Goal: Task Accomplishment & Management: Manage account settings

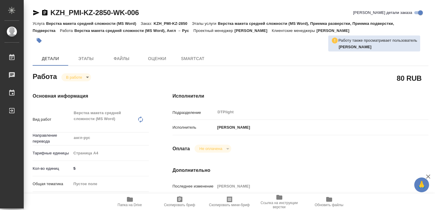
type textarea "x"
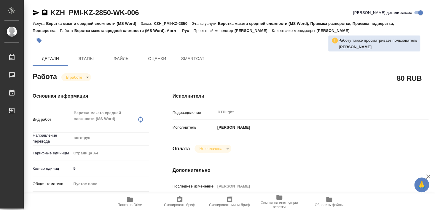
type textarea "x"
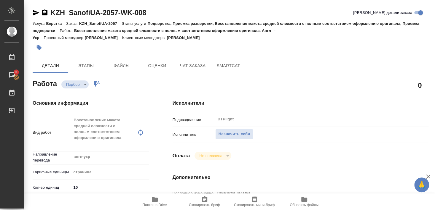
click at [162, 205] on span "Папка на Drive" at bounding box center [155, 205] width 24 height 4
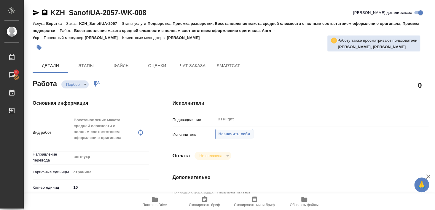
click at [230, 131] on span "Назначить себя" at bounding box center [233, 134] width 31 height 7
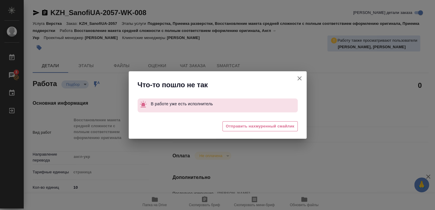
click at [299, 78] on icon "button" at bounding box center [299, 78] width 4 height 4
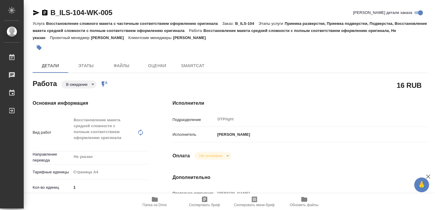
type textarea "x"
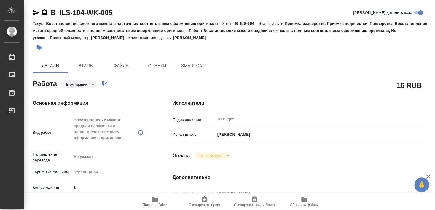
type textarea "x"
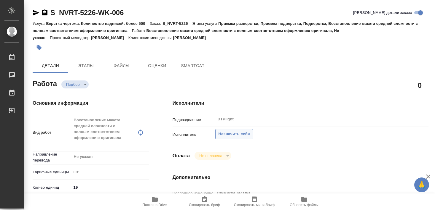
type textarea "x"
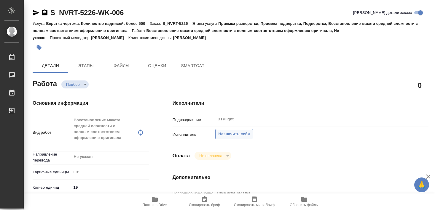
type textarea "x"
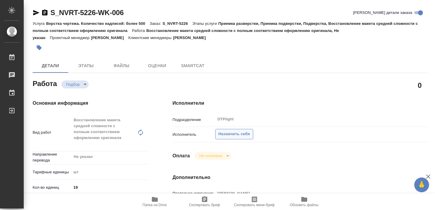
click at [237, 131] on span "Назначить себя" at bounding box center [233, 134] width 31 height 7
type textarea "x"
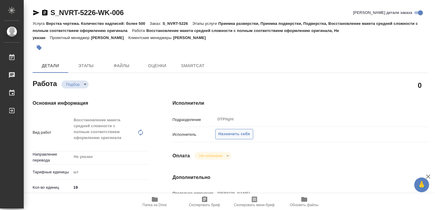
type textarea "x"
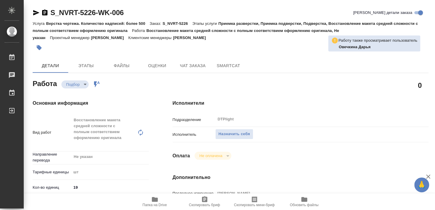
type textarea "x"
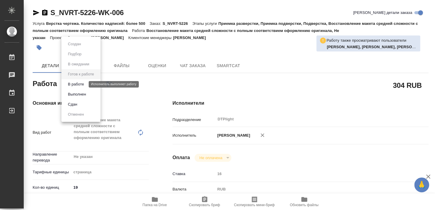
click at [81, 83] on button "В работе" at bounding box center [76, 84] width 20 height 7
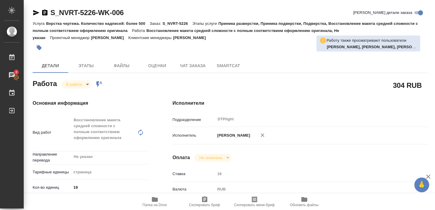
type textarea "x"
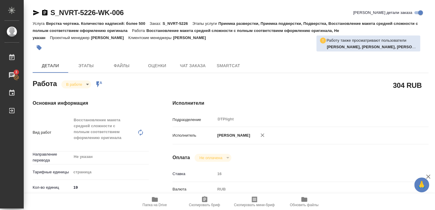
type textarea "x"
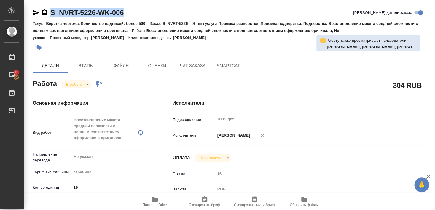
drag, startPoint x: 53, startPoint y: 17, endPoint x: 125, endPoint y: 15, distance: 71.5
click at [125, 15] on div "S_NVRT-5226-WK-006 Кратко детали заказа" at bounding box center [231, 14] width 396 height 12
copy link "S_NVRT-5226-WK-006"
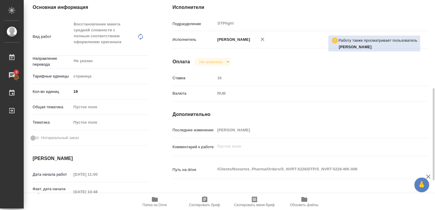
scroll to position [128, 0]
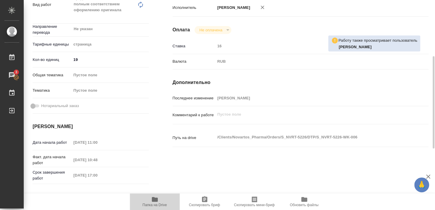
click at [156, 204] on span "Папка на Drive" at bounding box center [155, 205] width 24 height 4
type textarea "x"
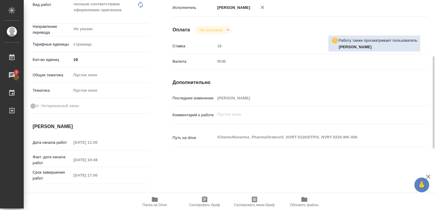
type textarea "x"
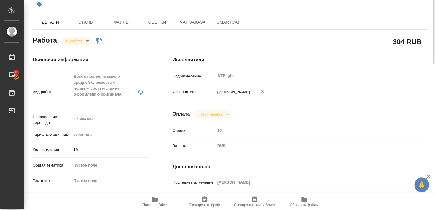
scroll to position [0, 0]
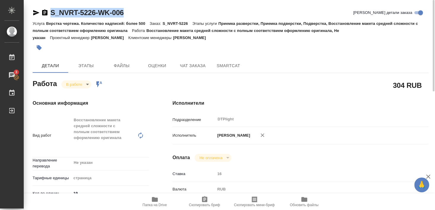
click at [36, 12] on icon "button" at bounding box center [36, 12] width 6 height 5
copy link "S_NVRT-5226-WK-006"
